Goal: Browse casually: Explore the website without a specific task or goal

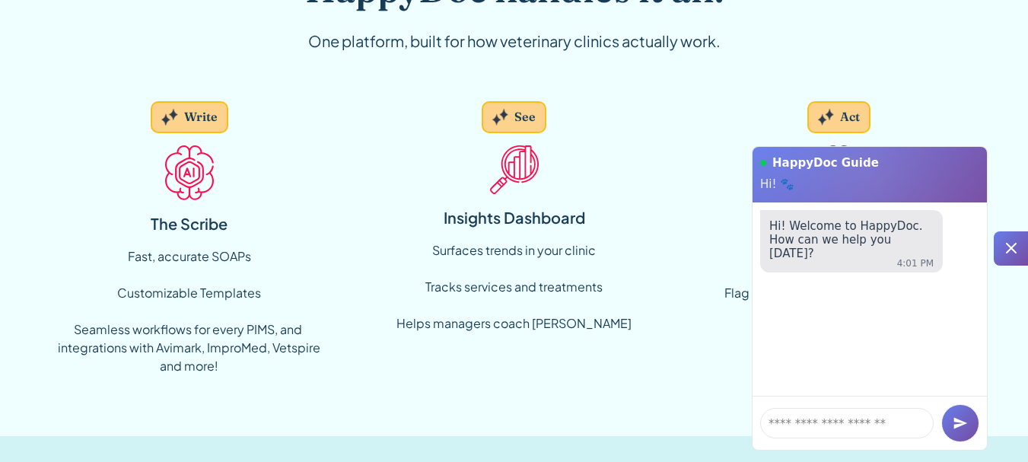
scroll to position [1142, 0]
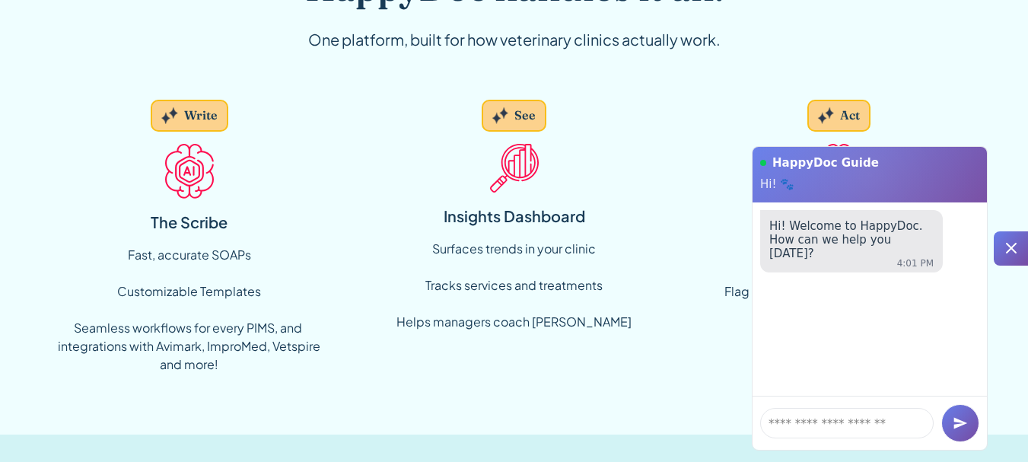
click at [1025, 266] on div at bounding box center [1011, 248] width 34 height 34
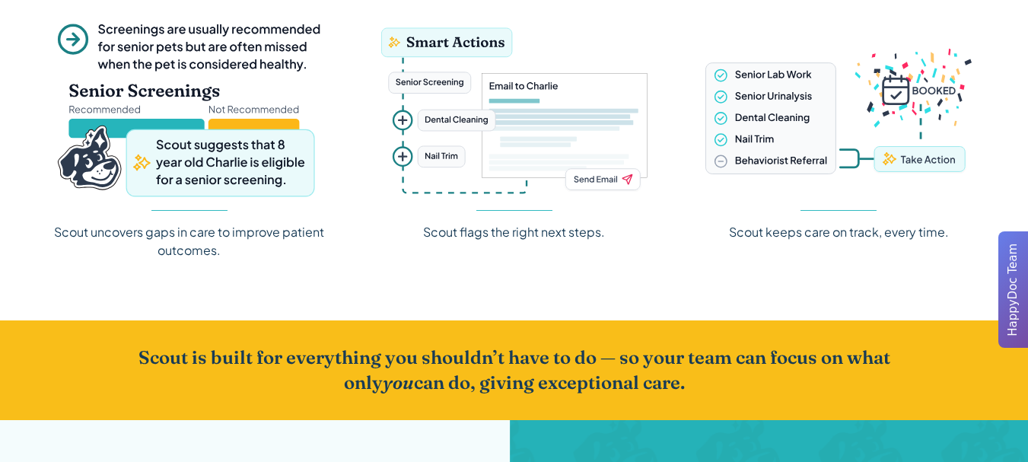
scroll to position [1979, 0]
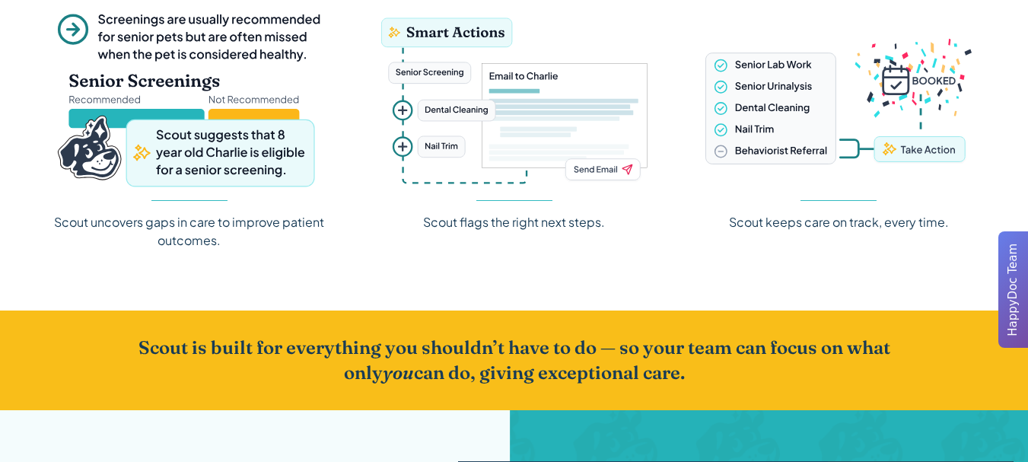
click at [320, 356] on h2 "Scout is built for everything you shouldn’t have to do — so your team can focus…" at bounding box center [515, 360] width 780 height 51
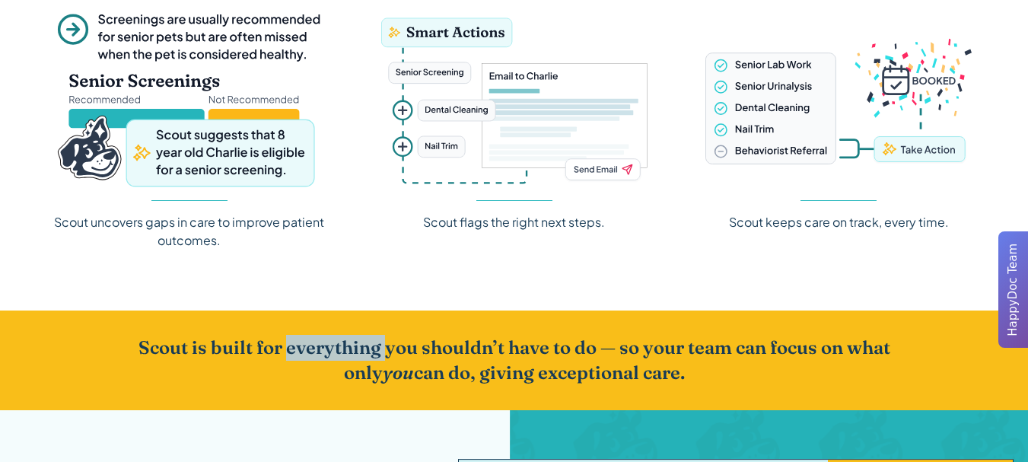
click at [320, 356] on h2 "Scout is built for everything you shouldn’t have to do — so your team can focus…" at bounding box center [515, 360] width 780 height 51
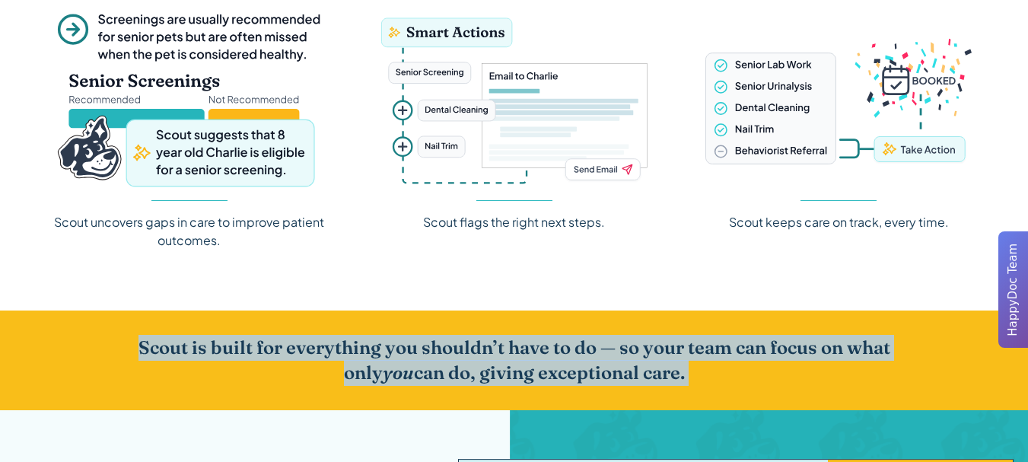
click at [320, 356] on h2 "Scout is built for everything you shouldn’t have to do — so your team can focus…" at bounding box center [515, 360] width 780 height 51
click at [246, 356] on h2 "Scout is built for everything you shouldn’t have to do — so your team can focus…" at bounding box center [515, 360] width 780 height 51
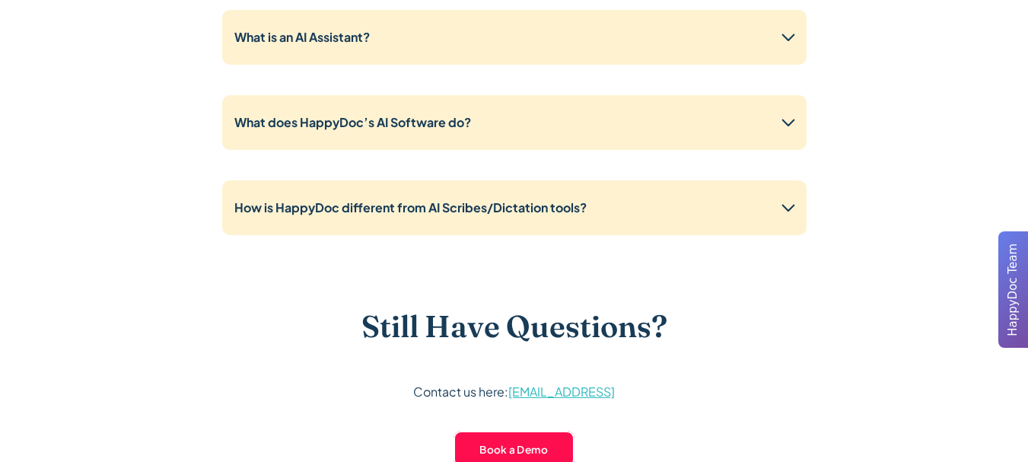
scroll to position [3806, 0]
click at [488, 325] on h3 "Still Have Questions?" at bounding box center [515, 326] width 306 height 37
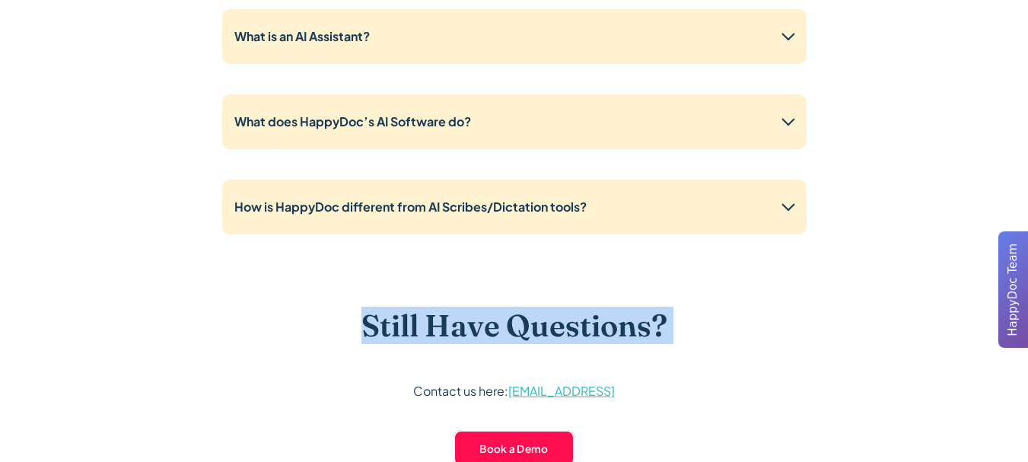
click at [488, 325] on h3 "Still Have Questions?" at bounding box center [515, 326] width 306 height 37
click at [79, 308] on div "Still Have Questions? Contact us here: [EMAIL_ADDRESS] Book a Demo" at bounding box center [515, 382] width 926 height 149
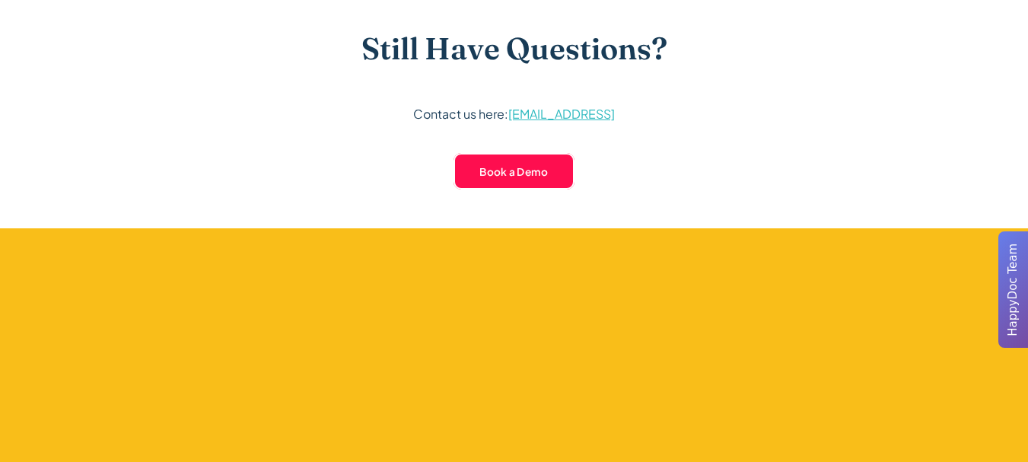
scroll to position [4111, 0]
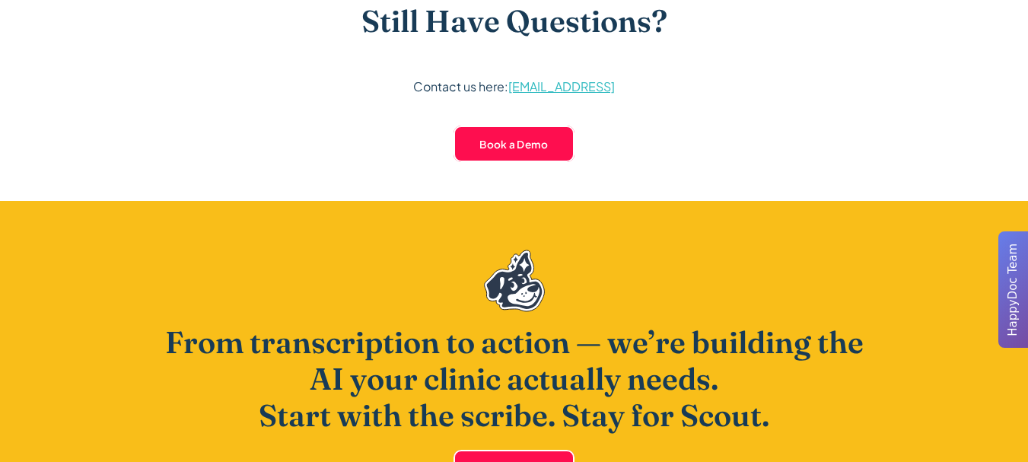
click at [189, 324] on h2 "From transcription to action — we’re building the AI your clinic actually needs…" at bounding box center [514, 379] width 731 height 110
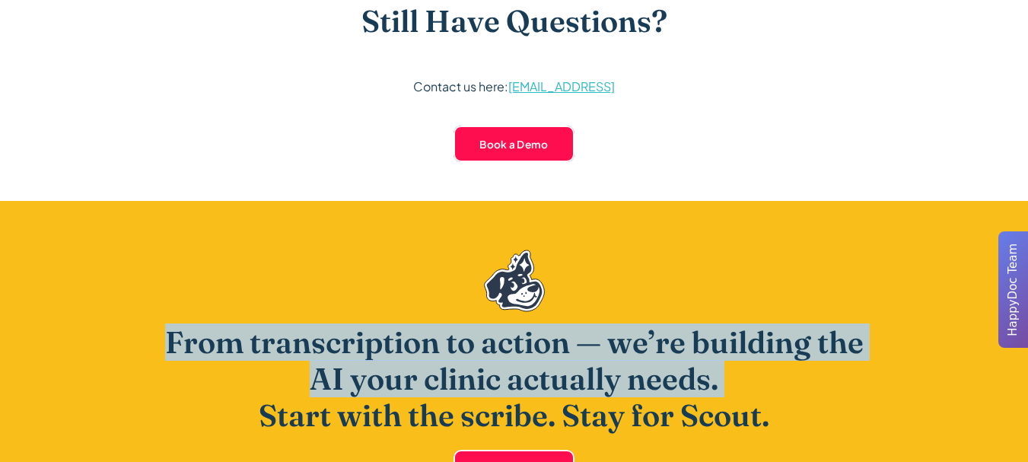
click at [189, 324] on h2 "From transcription to action — we’re building the AI your clinic actually needs…" at bounding box center [514, 379] width 731 height 110
click at [139, 307] on div "From transcription to action — we’re building the AI your clinic actually needs…" at bounding box center [515, 363] width 926 height 324
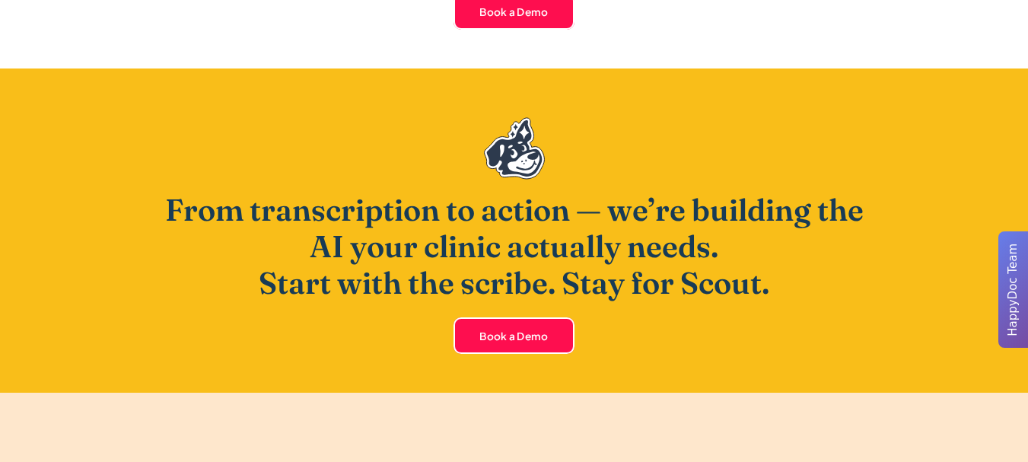
scroll to position [4263, 0]
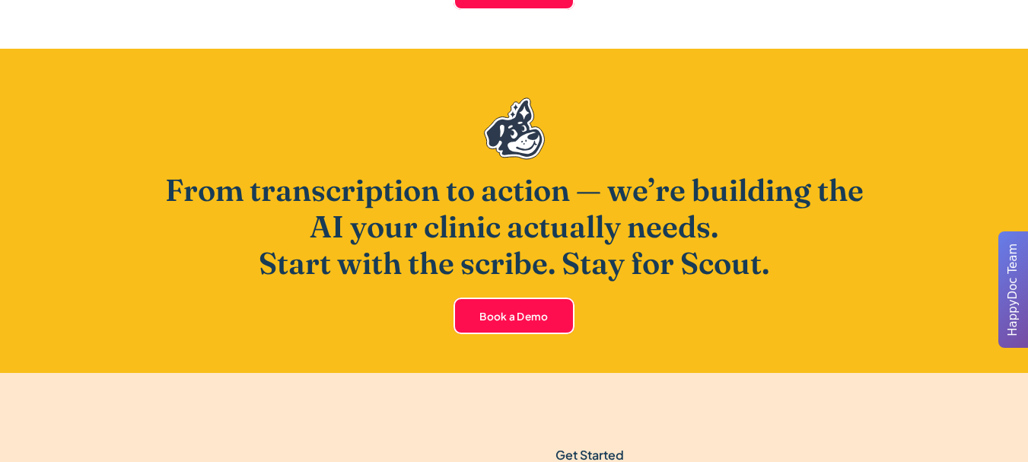
click at [559, 193] on h2 "From transcription to action — we’re building the AI your clinic actually needs…" at bounding box center [514, 227] width 731 height 110
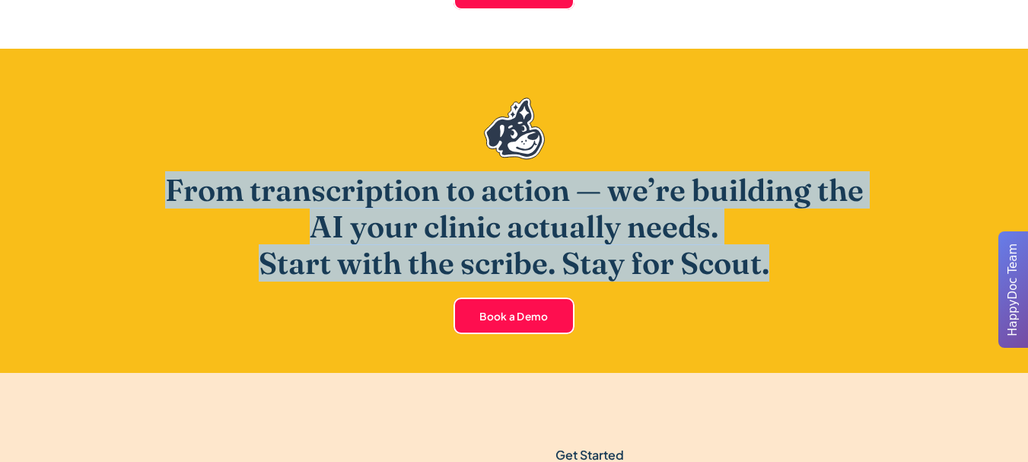
drag, startPoint x: 559, startPoint y: 193, endPoint x: 568, endPoint y: 244, distance: 51.1
click at [568, 244] on h2 "From transcription to action — we’re building the AI your clinic actually needs…" at bounding box center [514, 227] width 731 height 110
click at [793, 293] on div "From transcription to action — we’re building the AI your clinic actually needs…" at bounding box center [514, 210] width 731 height 227
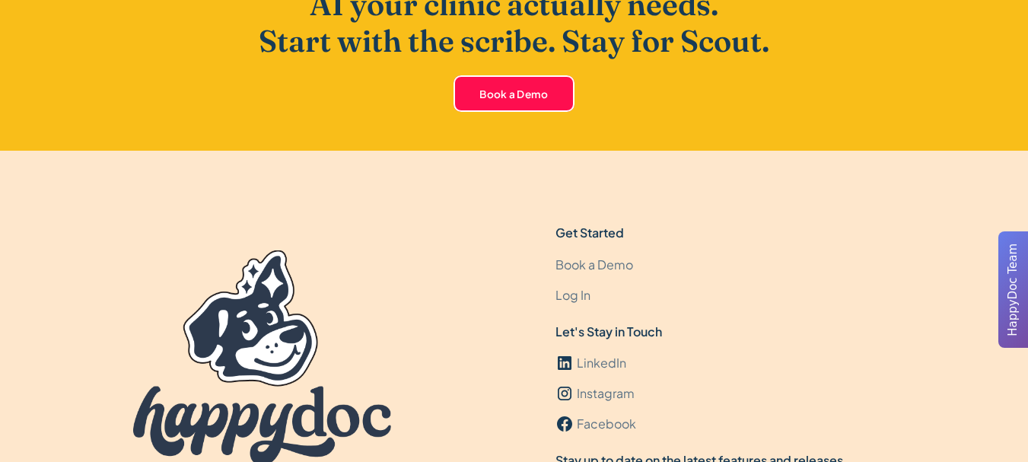
scroll to position [4492, 0]
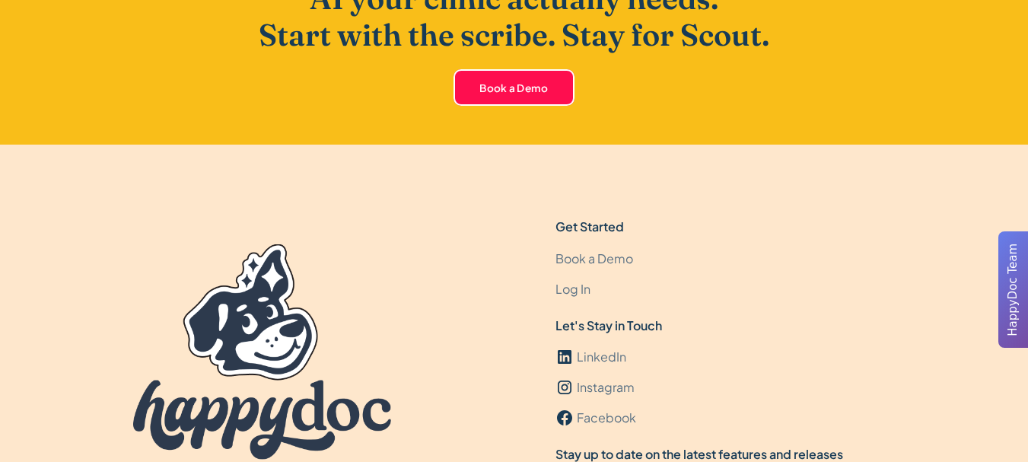
click at [588, 218] on div "Get Started" at bounding box center [590, 227] width 69 height 18
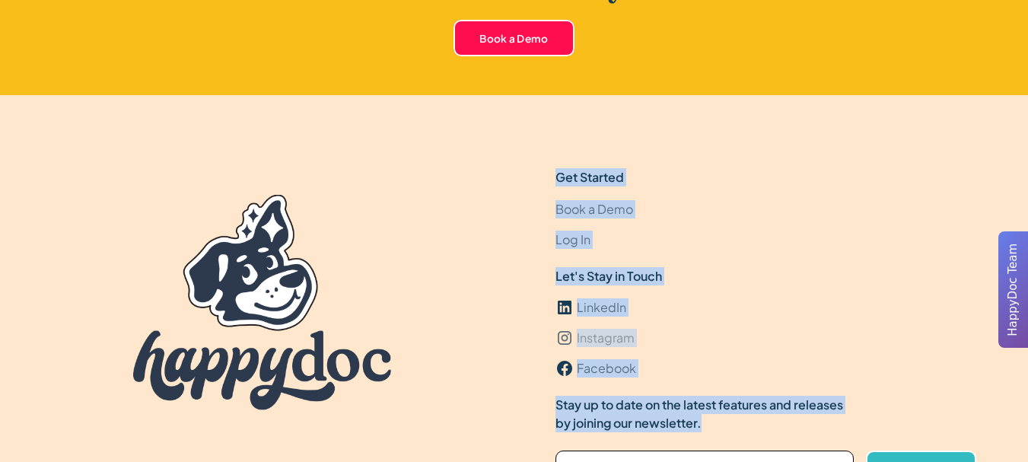
scroll to position [4568, 0]
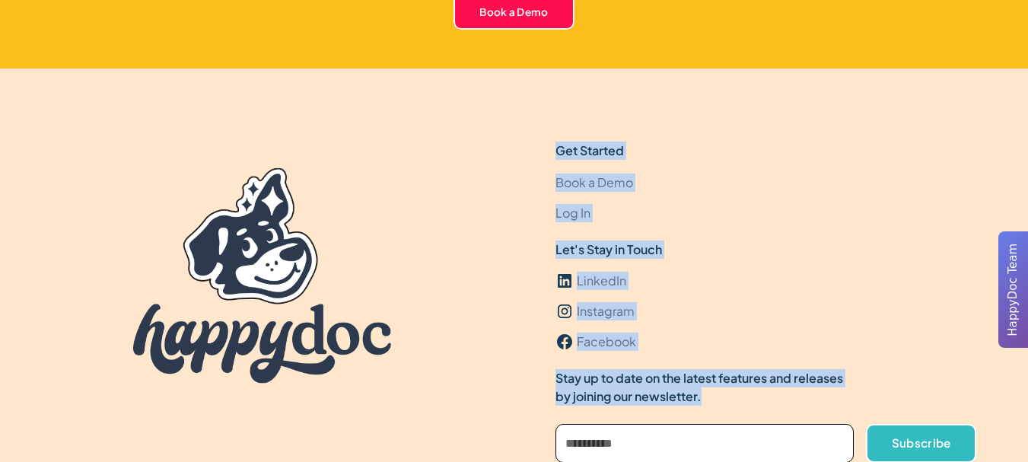
drag, startPoint x: 588, startPoint y: 208, endPoint x: 629, endPoint y: 389, distance: 185.8
click at [629, 389] on div "Get Started Book a Demo Log In Let's Stay in Touch LinkedIn Instagram Facebook …" at bounding box center [767, 321] width 422 height 358
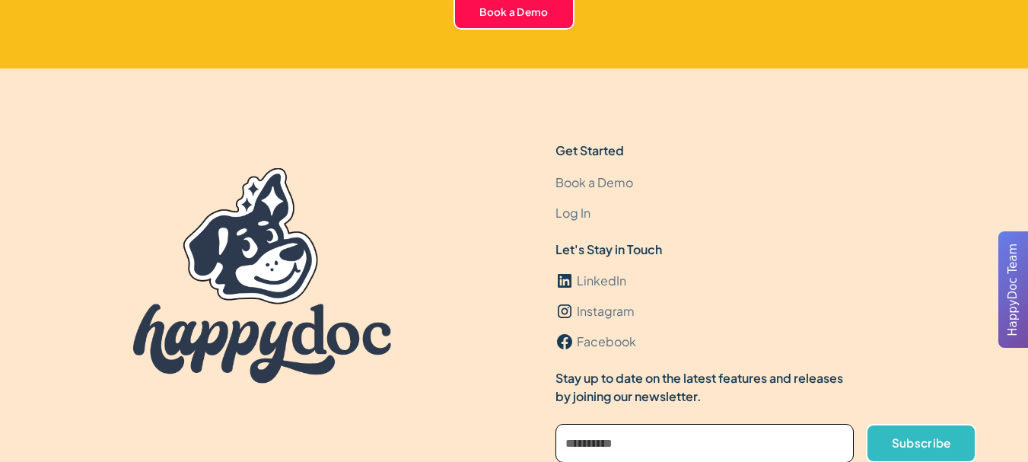
click at [458, 442] on div "Get Started Book a Demo Log In Let's Stay in Touch LinkedIn Instagram Facebook …" at bounding box center [515, 321] width 926 height 358
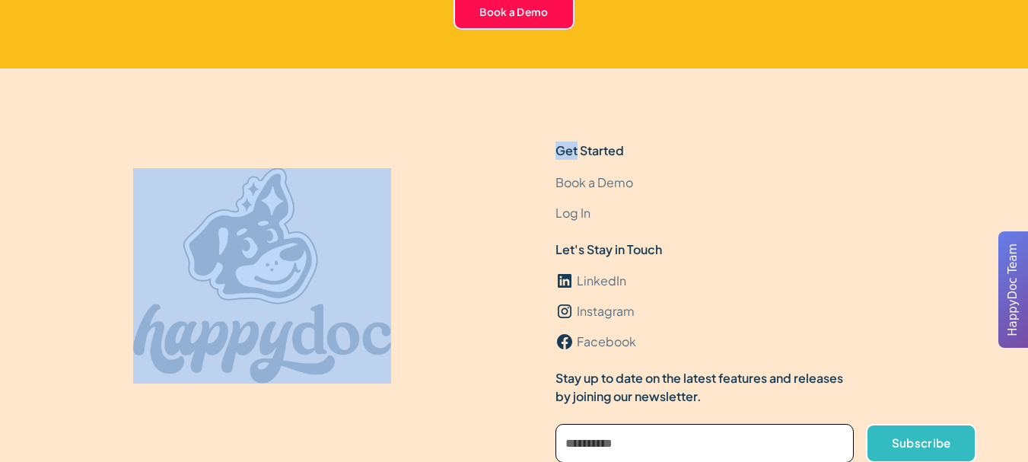
drag, startPoint x: 458, startPoint y: 442, endPoint x: 62, endPoint y: 158, distance: 486.1
click at [105, 165] on div "Get Started Book a Demo Log In Let's Stay in Touch LinkedIn Instagram Facebook …" at bounding box center [515, 321] width 926 height 358
click at [56, 157] on div at bounding box center [263, 276] width 422 height 269
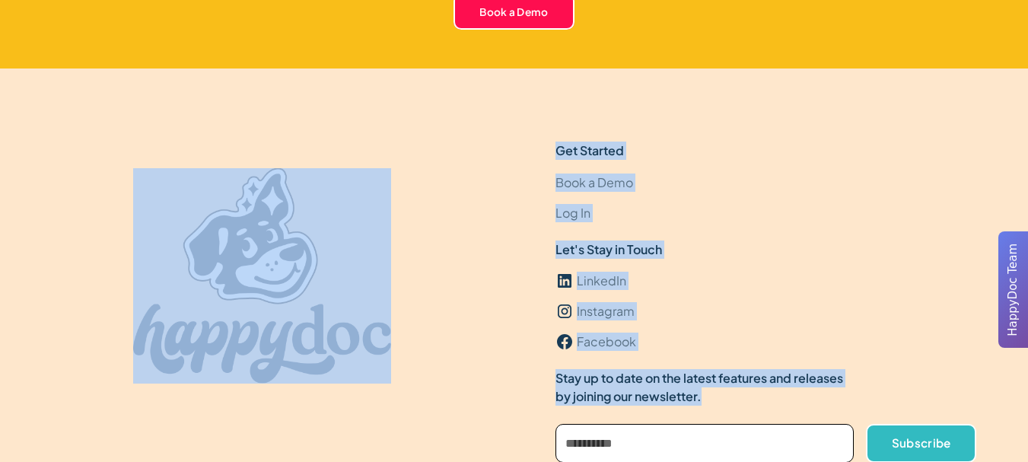
drag, startPoint x: 56, startPoint y: 157, endPoint x: 752, endPoint y: 395, distance: 736.2
click at [752, 395] on div "Get Started Book a Demo Log In Let's Stay in Touch LinkedIn Instagram Facebook …" at bounding box center [515, 321] width 926 height 358
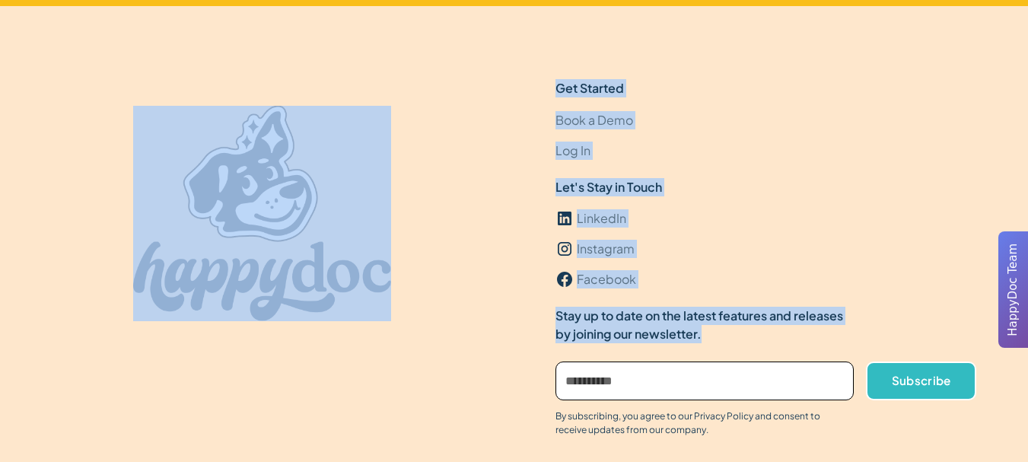
scroll to position [4703, 0]
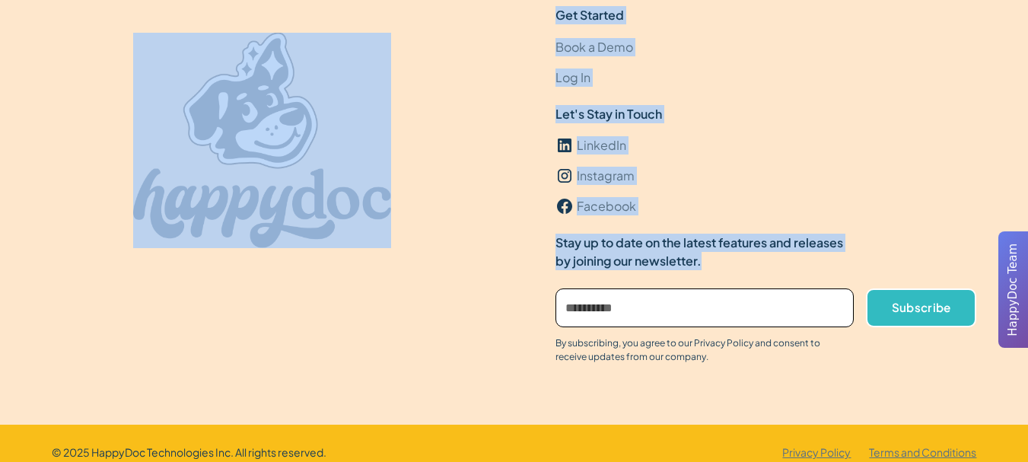
click at [4, 315] on div "Get Started Book a Demo Log In Let's Stay in Touch LinkedIn Instagram Facebook …" at bounding box center [514, 179] width 1028 height 492
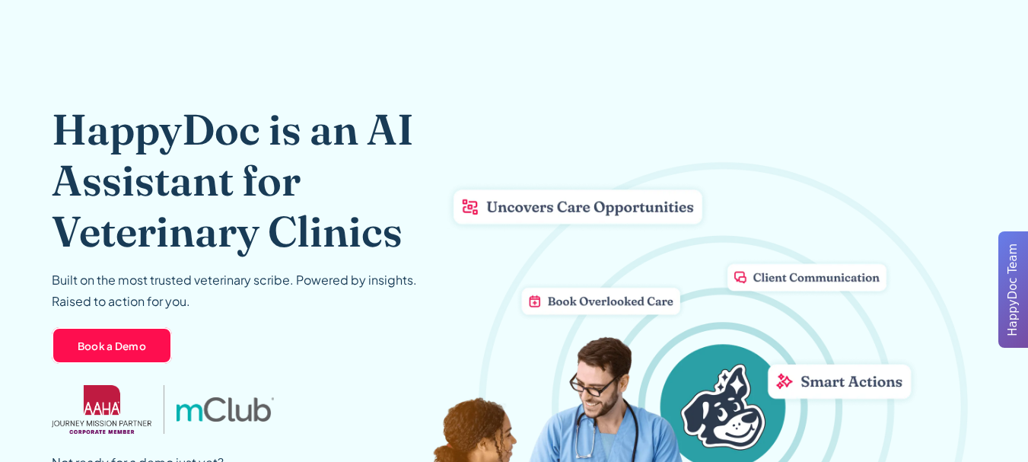
scroll to position [59, 0]
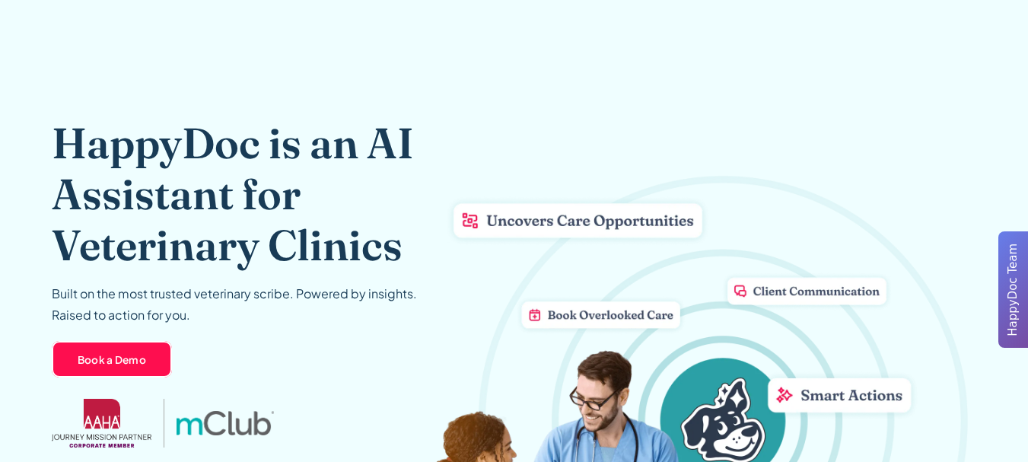
click at [201, 214] on h1 "HappyDoc is an AI Assistant for Veterinary Clinics" at bounding box center [260, 194] width 416 height 154
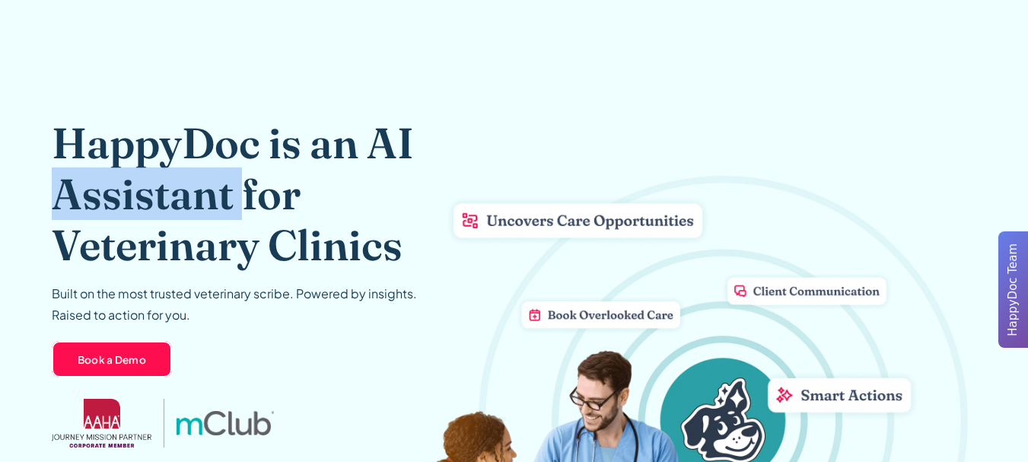
click at [201, 214] on h1 "HappyDoc is an AI Assistant for Veterinary Clinics" at bounding box center [260, 194] width 416 height 154
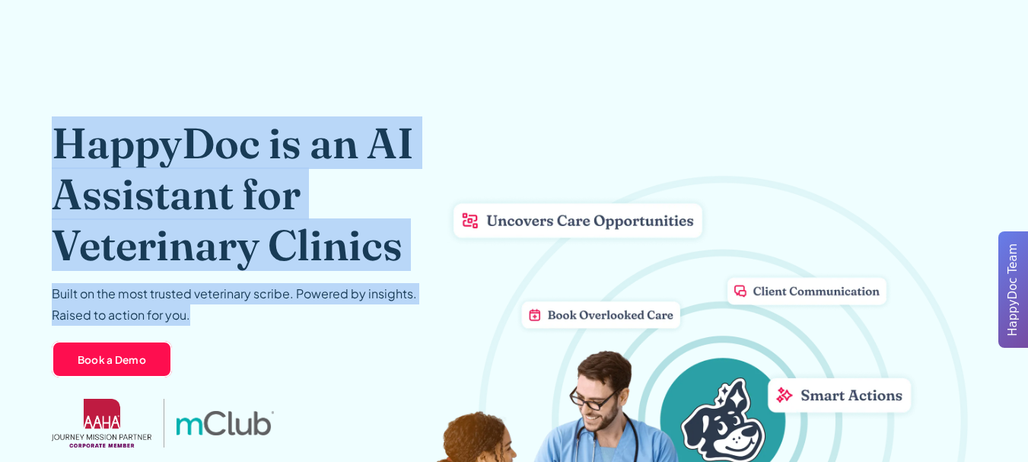
drag, startPoint x: 201, startPoint y: 214, endPoint x: 222, endPoint y: 318, distance: 106.3
click at [222, 318] on div "HappyDoc is an AI Assistant for Veterinary Clinics Built on the most trusted ve…" at bounding box center [260, 248] width 416 height 263
click at [22, 260] on header "HappyDoc is an AI Assistant for Veterinary Clinics Built on the most trusted ve…" at bounding box center [514, 312] width 1028 height 635
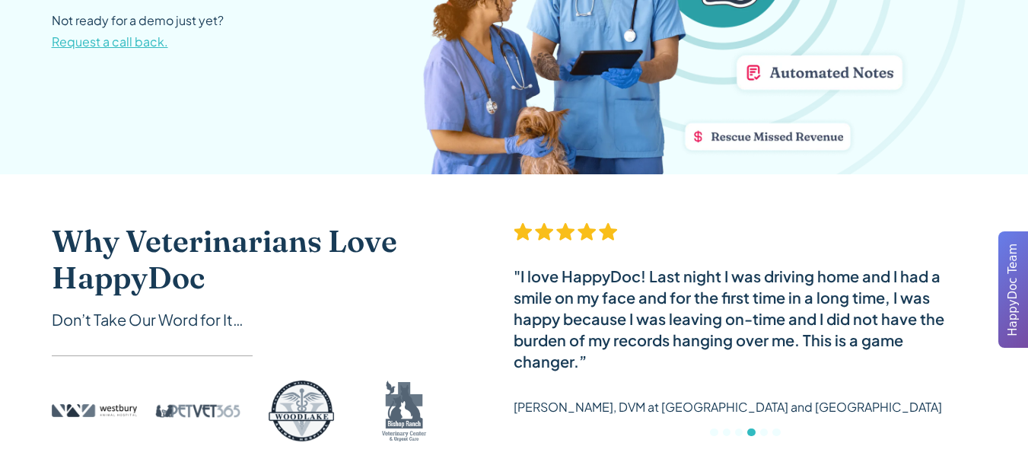
scroll to position [516, 0]
click at [95, 264] on h2 "Why Veterinarians Love HappyDoc" at bounding box center [253, 258] width 402 height 73
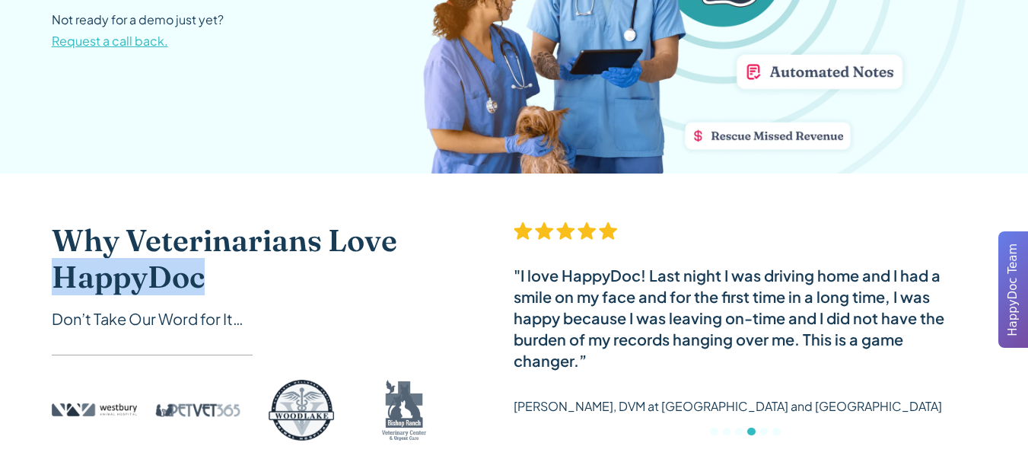
click at [95, 264] on h2 "Why Veterinarians Love HappyDoc" at bounding box center [253, 258] width 402 height 73
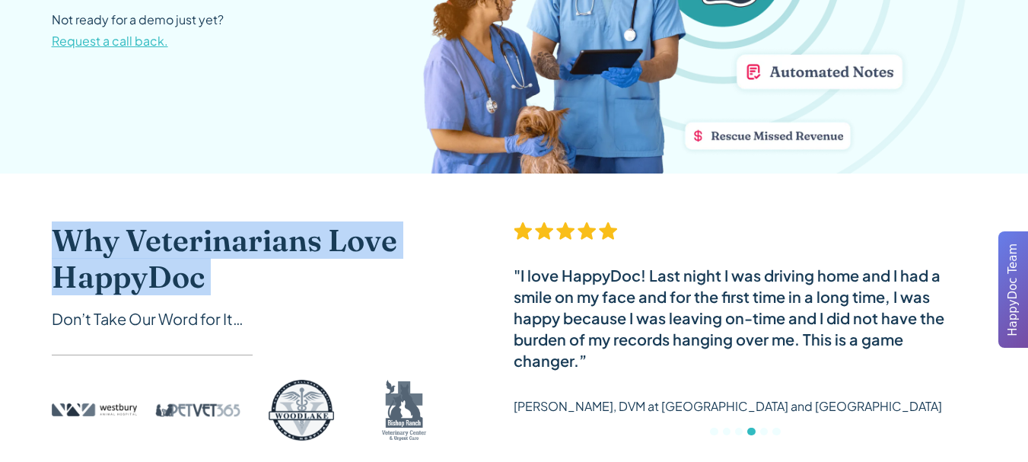
click at [95, 264] on h2 "Why Veterinarians Love HappyDoc" at bounding box center [253, 258] width 402 height 73
click at [0, 280] on div "Why Veterinarians Love HappyDoc Don’t Take Our Word for It… "My doctors LOVE Ha…" at bounding box center [514, 337] width 1028 height 326
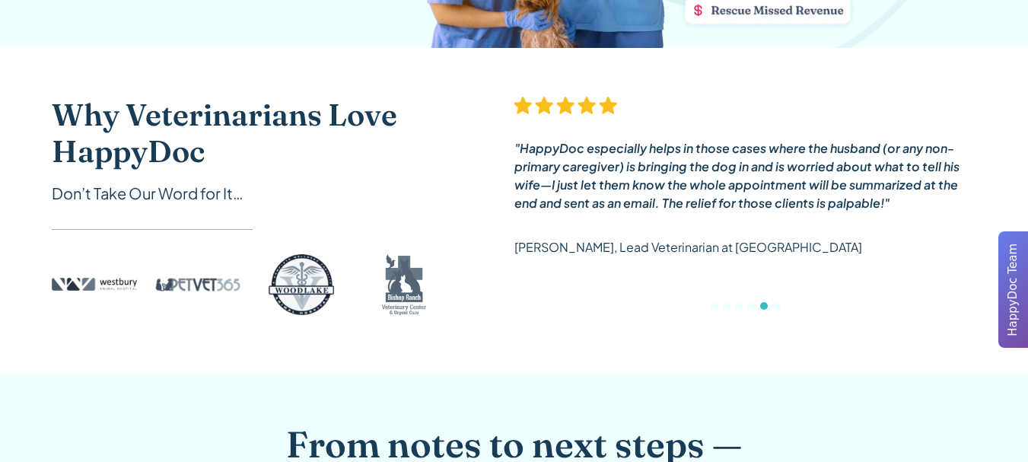
scroll to position [668, 0]
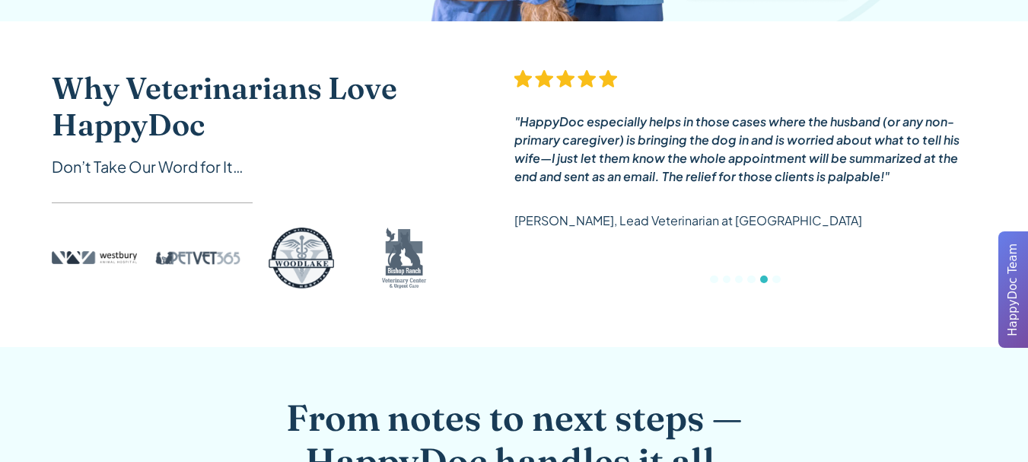
click at [619, 163] on em ""HappyDoc especially helps in those cases where the husband (or any non-primary…" at bounding box center [737, 148] width 445 height 71
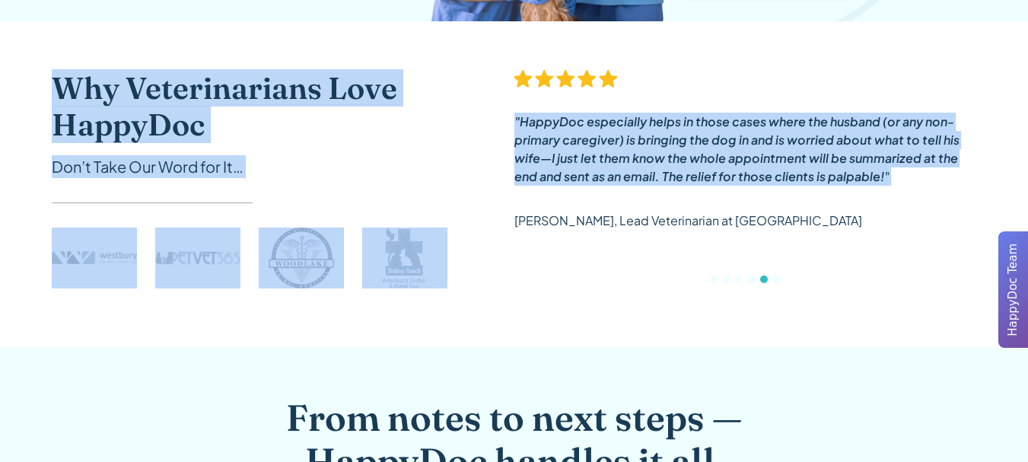
drag, startPoint x: 619, startPoint y: 163, endPoint x: 193, endPoint y: 92, distance: 431.4
click at [193, 92] on div "Why Veterinarians Love HappyDoc Don’t Take Our Word for It… "My doctors LOVE Ha…" at bounding box center [515, 184] width 926 height 228
click at [177, 93] on h2 "Why Veterinarians Love HappyDoc" at bounding box center [253, 106] width 402 height 73
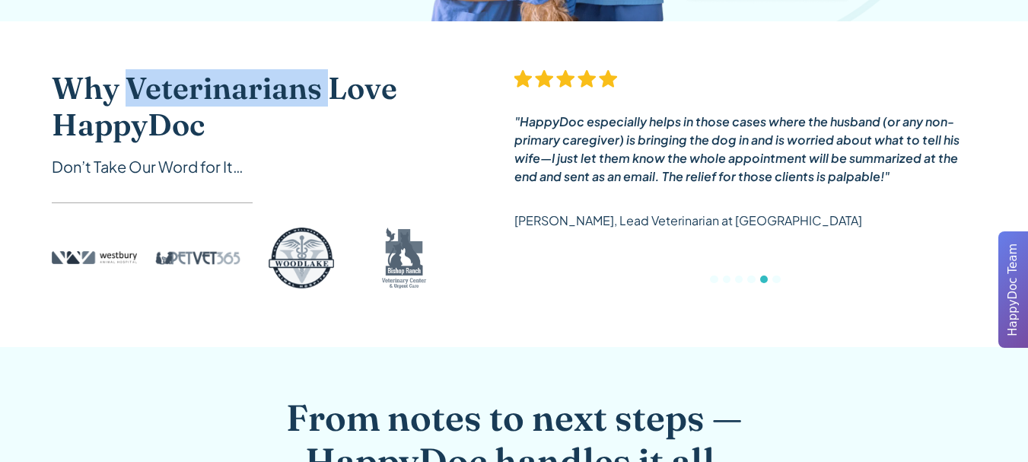
click at [177, 93] on h2 "Why Veterinarians Love HappyDoc" at bounding box center [253, 106] width 402 height 73
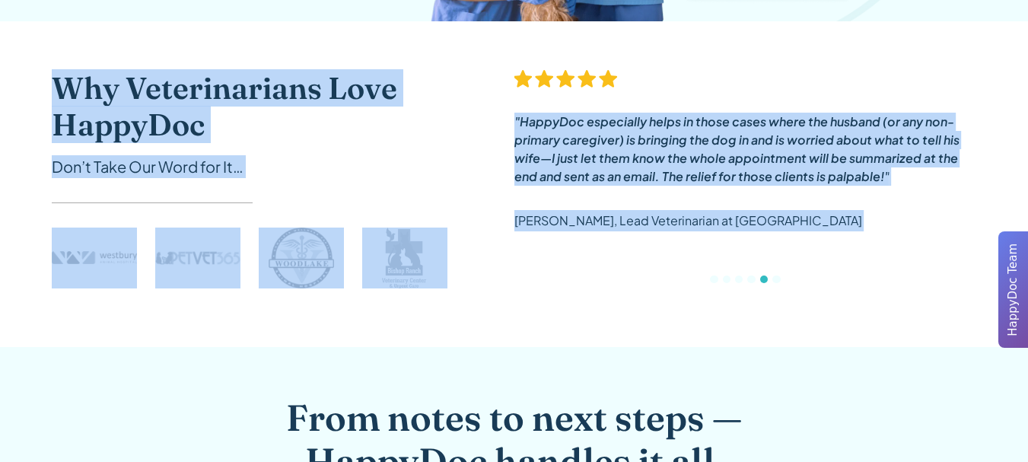
drag, startPoint x: 177, startPoint y: 93, endPoint x: 707, endPoint y: 237, distance: 549.8
click at [707, 237] on div "Why Veterinarians Love HappyDoc Don’t Take Our Word for It… "My doctors LOVE Ha…" at bounding box center [515, 184] width 926 height 228
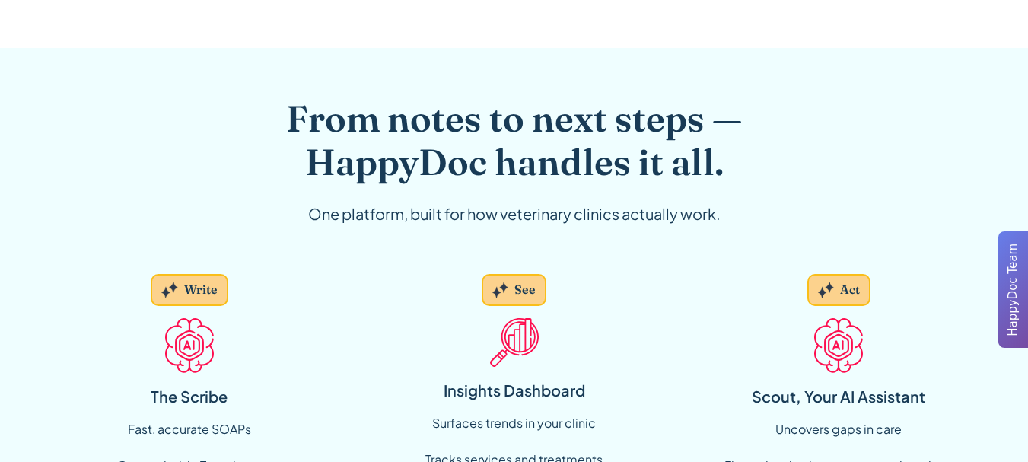
scroll to position [973, 0]
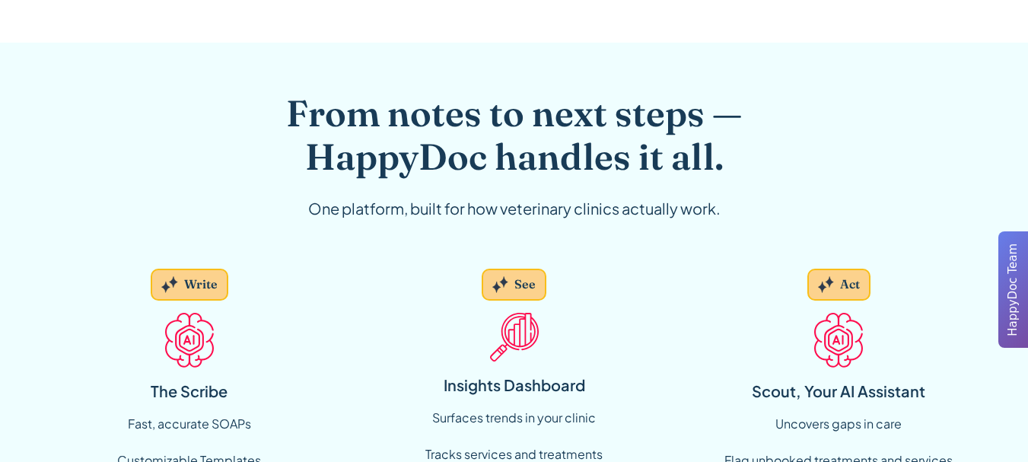
click at [448, 143] on h2 "From notes to next steps — HappyDoc handles it all." at bounding box center [514, 135] width 585 height 88
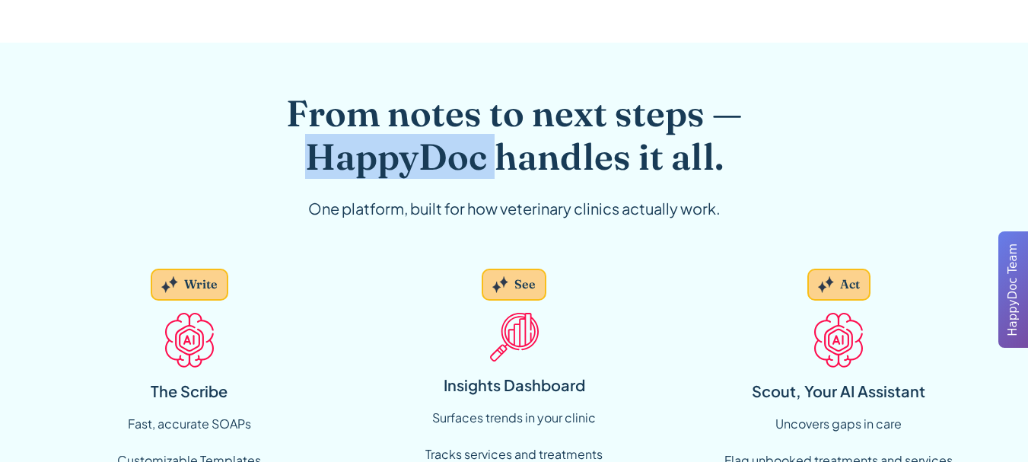
click at [448, 143] on h2 "From notes to next steps — HappyDoc handles it all." at bounding box center [514, 135] width 585 height 88
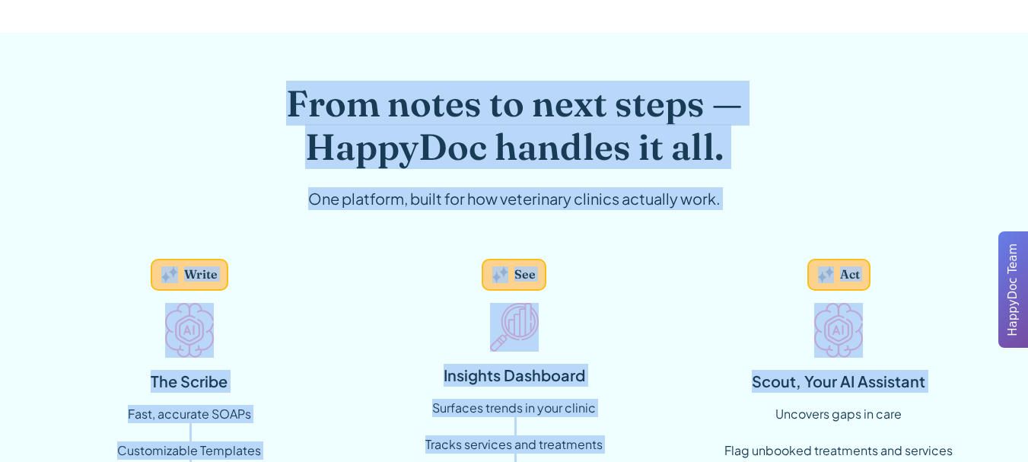
scroll to position [1049, 0]
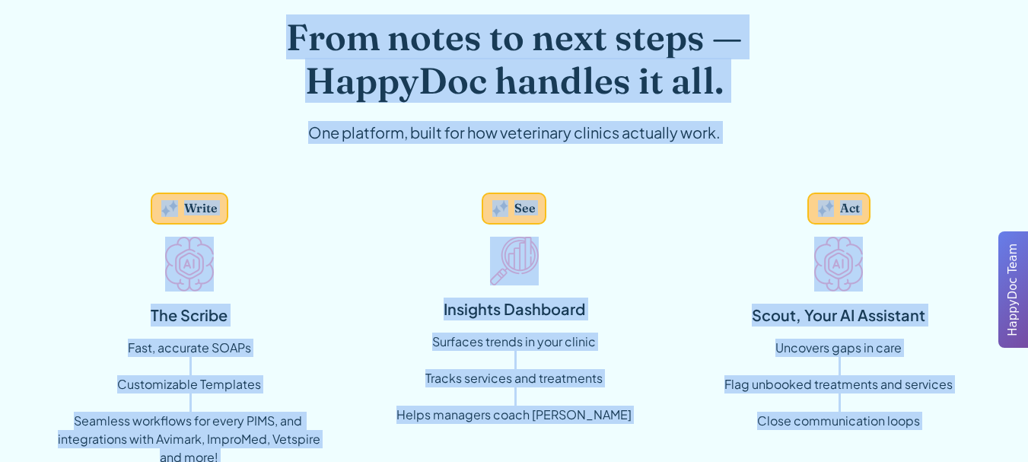
drag, startPoint x: 448, startPoint y: 143, endPoint x: 969, endPoint y: 426, distance: 593.1
click at [969, 426] on div "From notes to next steps — HappyDoc handles it all. One platform, built for how…" at bounding box center [515, 247] width 926 height 464
click at [88, 349] on div "Fast, accurate SOAPs Customizable Templates ‍ Seamless workflows for every PIMS…" at bounding box center [190, 403] width 276 height 128
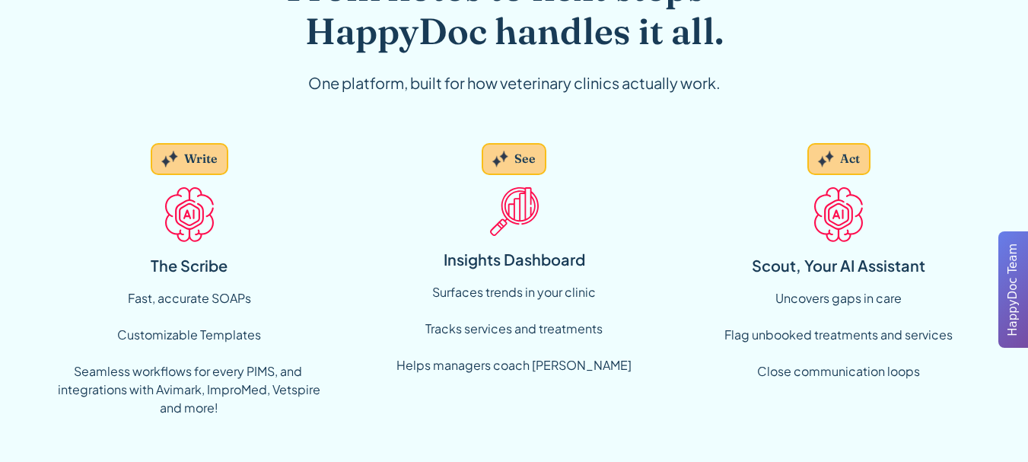
scroll to position [1125, 0]
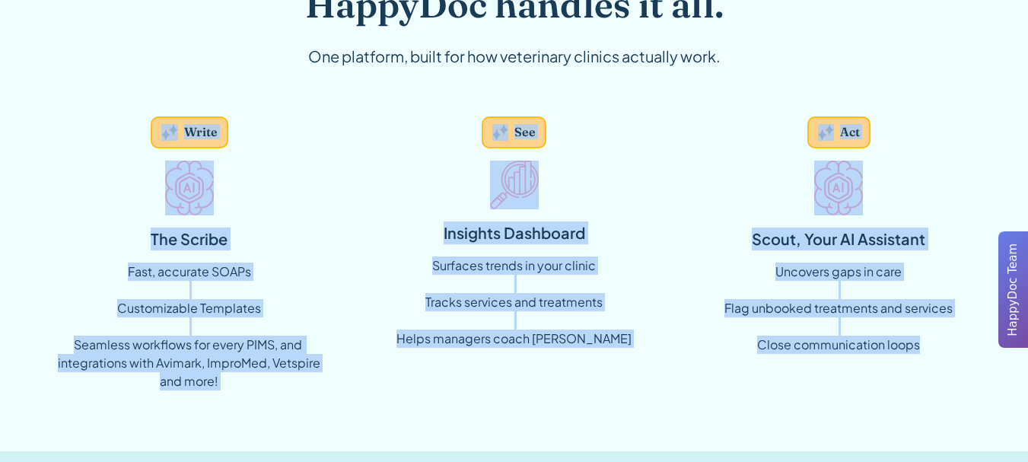
drag, startPoint x: 38, startPoint y: 133, endPoint x: 942, endPoint y: 398, distance: 942.4
click at [942, 398] on div "From notes to next steps — HappyDoc handles it all. One platform, built for how…" at bounding box center [514, 171] width 1028 height 562
click at [768, 405] on div "From notes to next steps — HappyDoc handles it all. One platform, built for how…" at bounding box center [515, 171] width 926 height 562
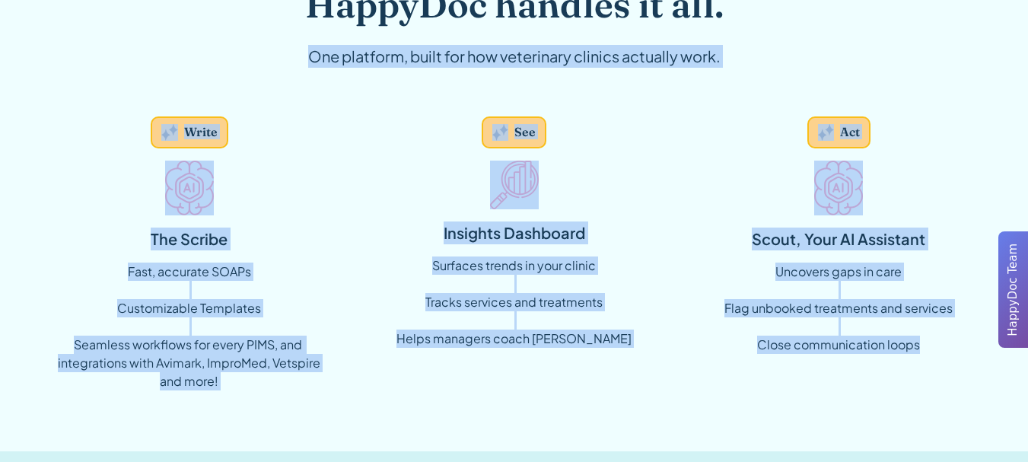
drag, startPoint x: 136, startPoint y: 100, endPoint x: 1021, endPoint y: 363, distance: 922.8
click at [1021, 363] on div "From notes to next steps — HappyDoc handles it all. One platform, built for how…" at bounding box center [514, 171] width 1028 height 562
click at [742, 410] on div "From notes to next steps — HappyDoc handles it all. One platform, built for how…" at bounding box center [515, 171] width 926 height 562
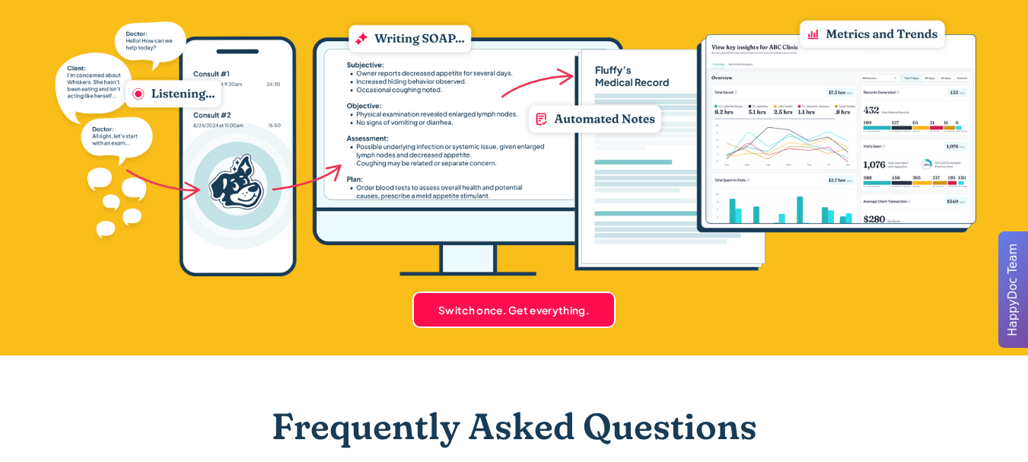
scroll to position [3257, 0]
